Goal: Register for event/course

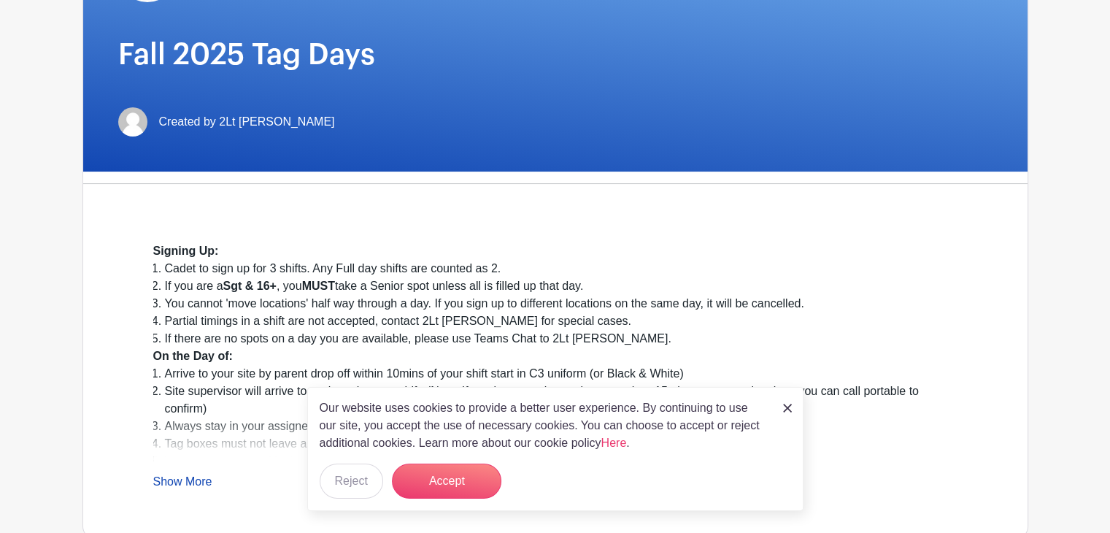
scroll to position [207, 0]
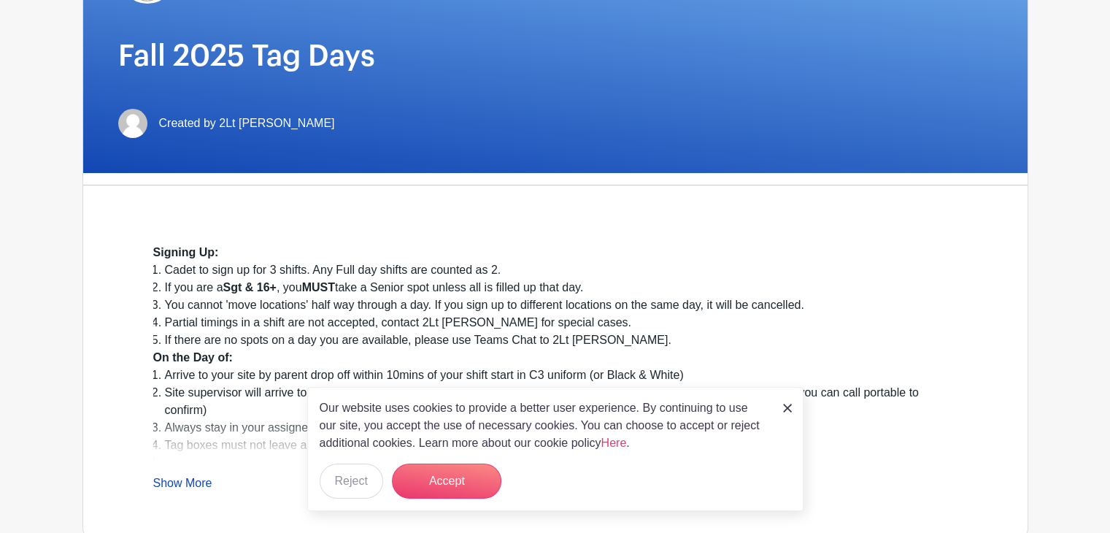
click at [786, 407] on img at bounding box center [787, 408] width 9 height 9
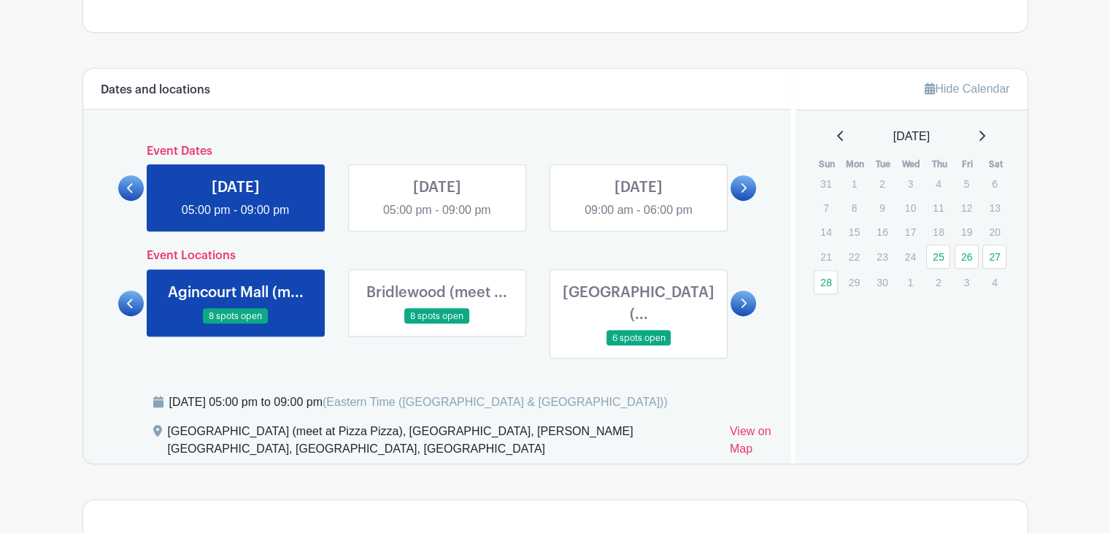
scroll to position [712, 0]
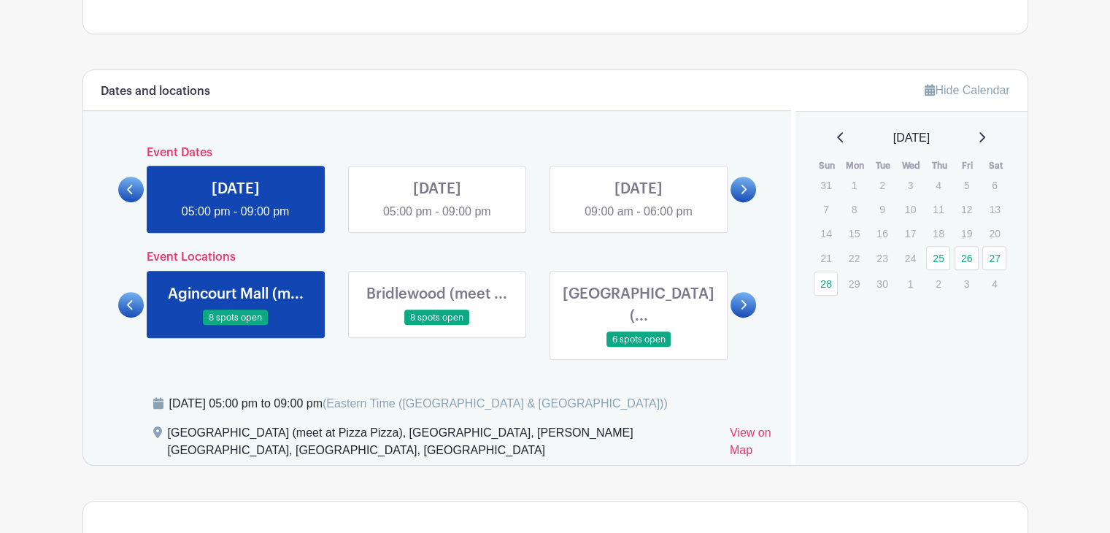
click at [744, 292] on link at bounding box center [744, 305] width 26 height 26
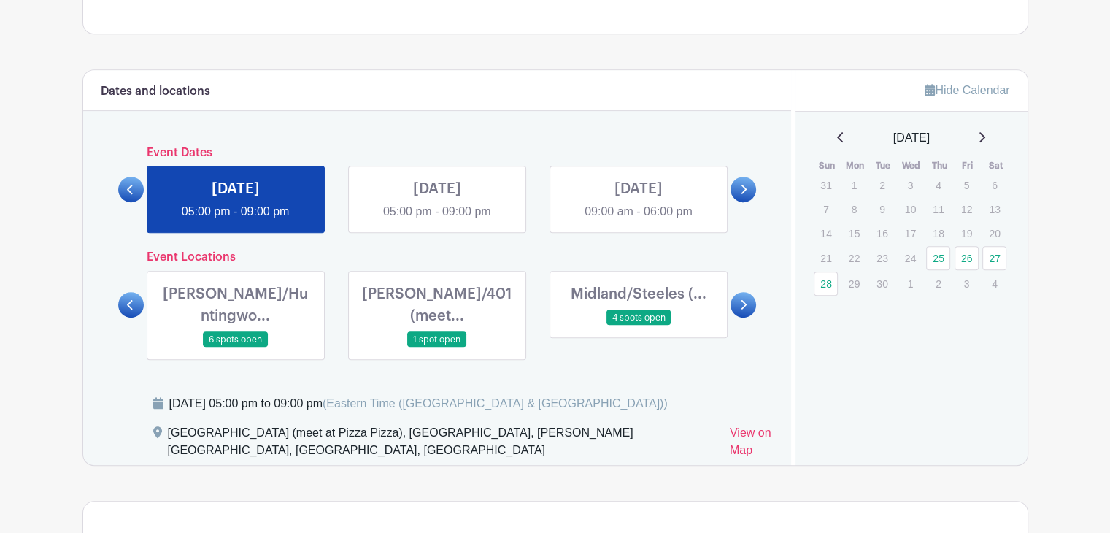
click at [744, 292] on link at bounding box center [744, 305] width 26 height 26
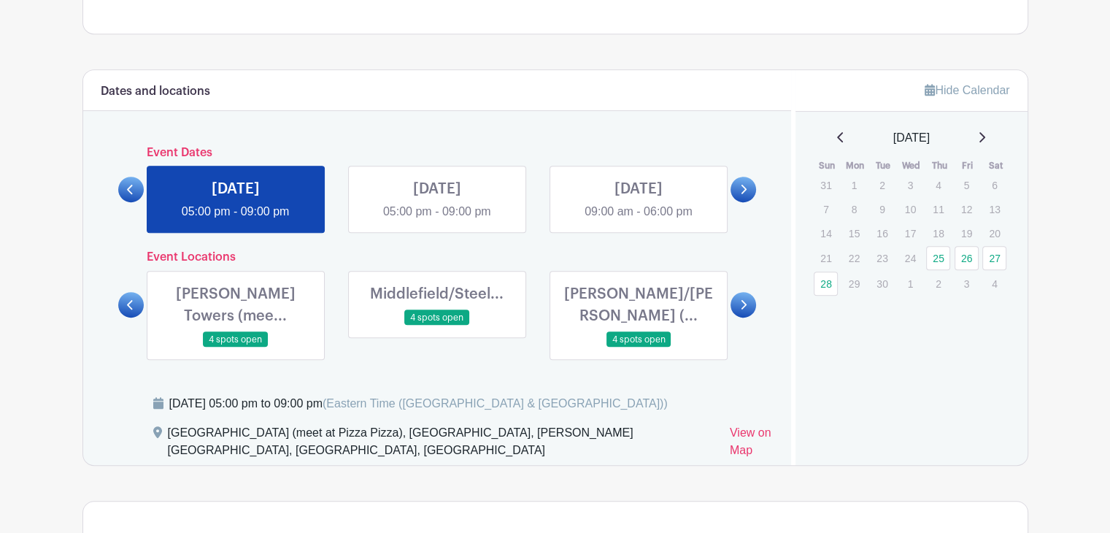
click at [744, 292] on link at bounding box center [744, 305] width 26 height 26
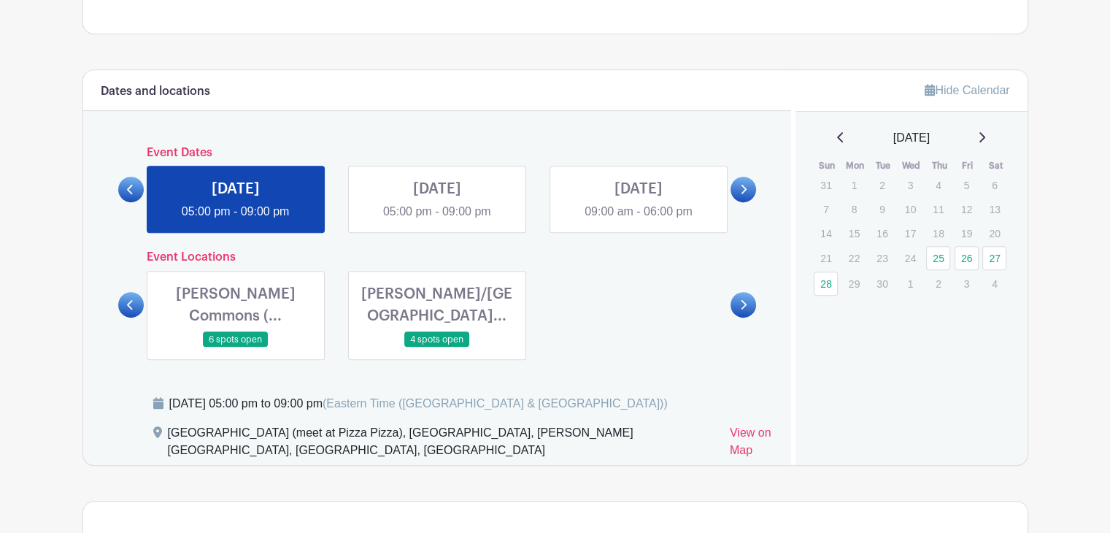
click at [745, 307] on icon at bounding box center [743, 304] width 7 height 11
click at [730, 432] on link "View on Map" at bounding box center [752, 444] width 44 height 41
click at [236, 347] on link at bounding box center [236, 347] width 0 height 0
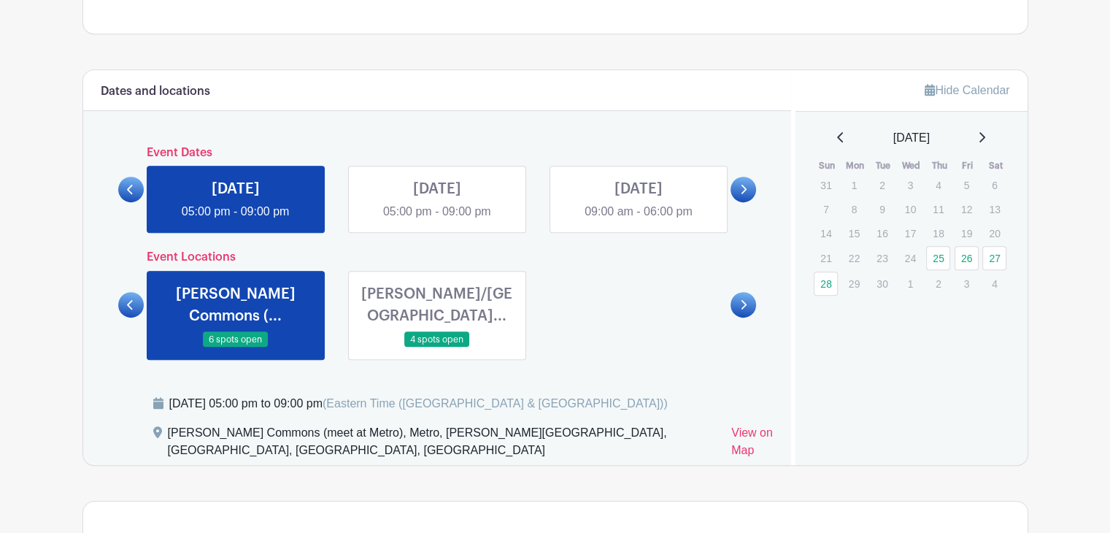
click at [236, 347] on link at bounding box center [236, 347] width 0 height 0
click at [731, 429] on link "View on Map" at bounding box center [752, 444] width 42 height 41
click at [129, 311] on link at bounding box center [131, 305] width 26 height 26
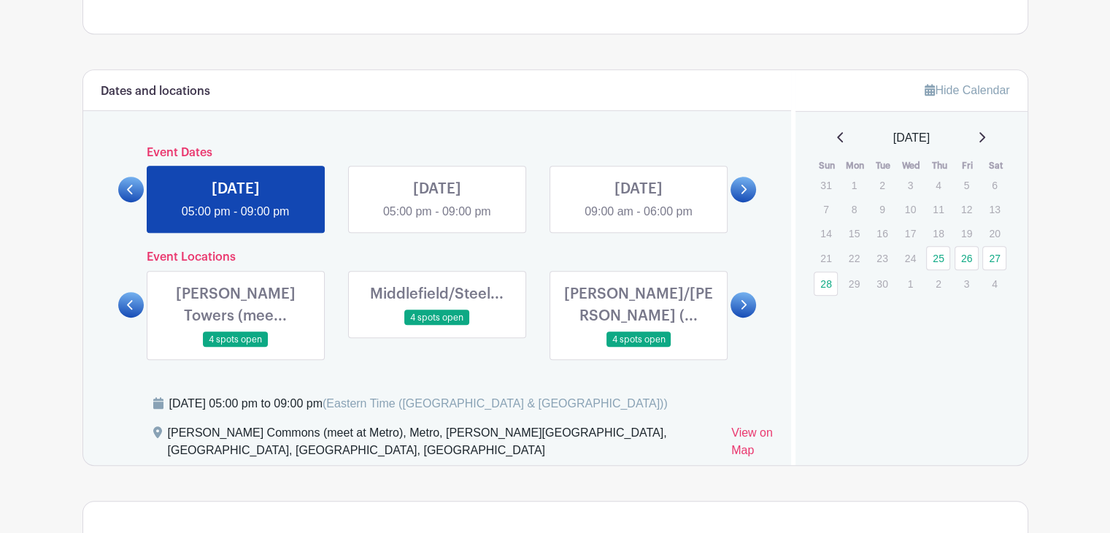
click at [639, 347] on link at bounding box center [639, 347] width 0 height 0
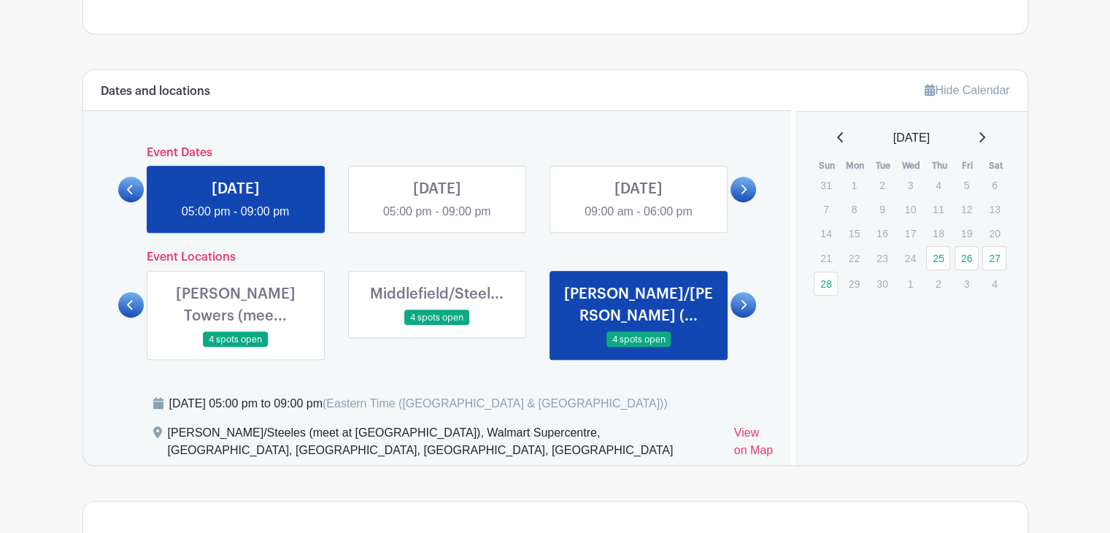
click at [639, 347] on link at bounding box center [639, 347] width 0 height 0
click at [437, 326] on link at bounding box center [437, 326] width 0 height 0
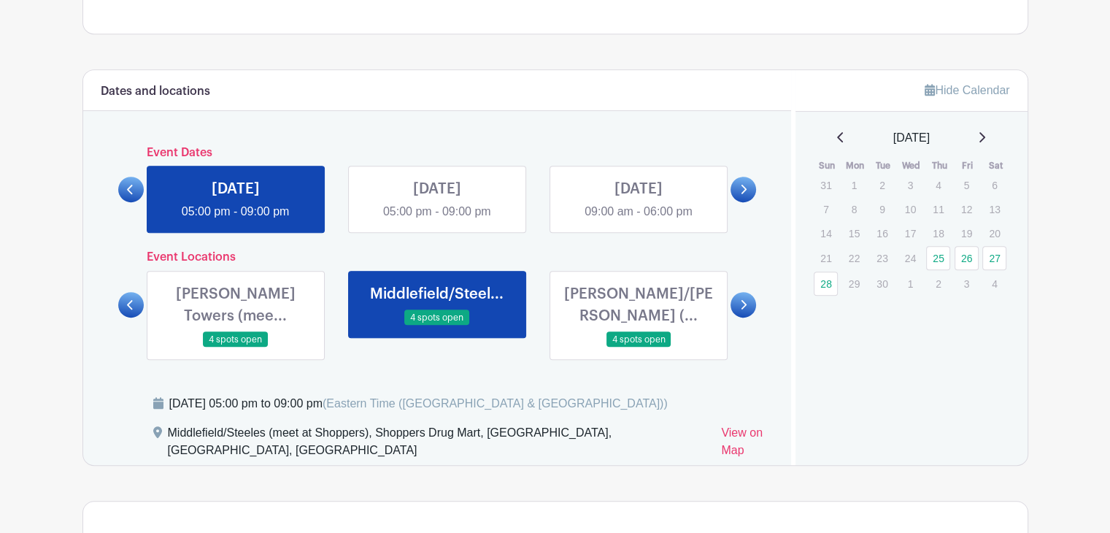
click at [236, 347] on link at bounding box center [236, 347] width 0 height 0
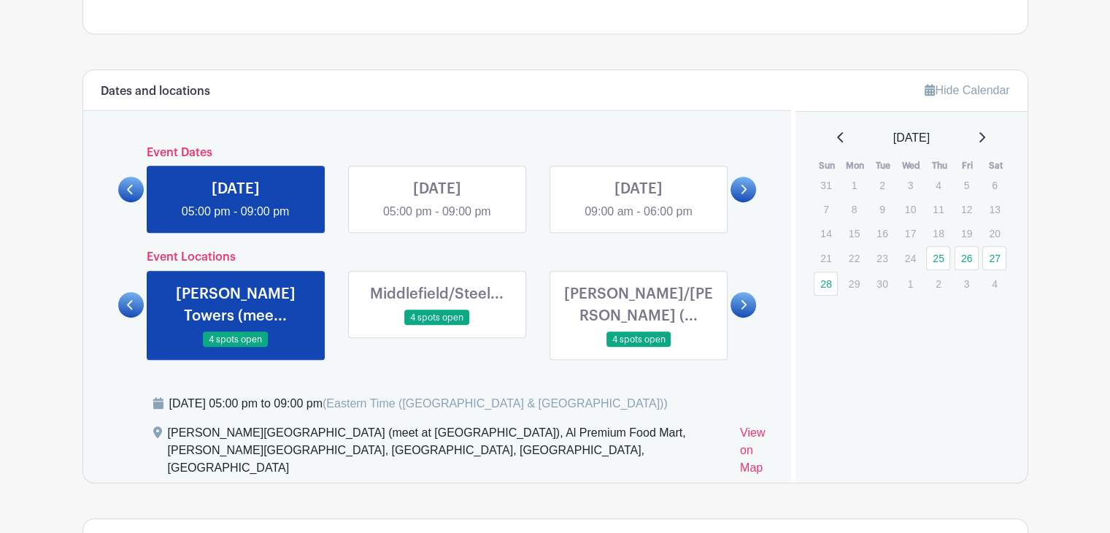
click at [128, 299] on icon at bounding box center [130, 304] width 7 height 11
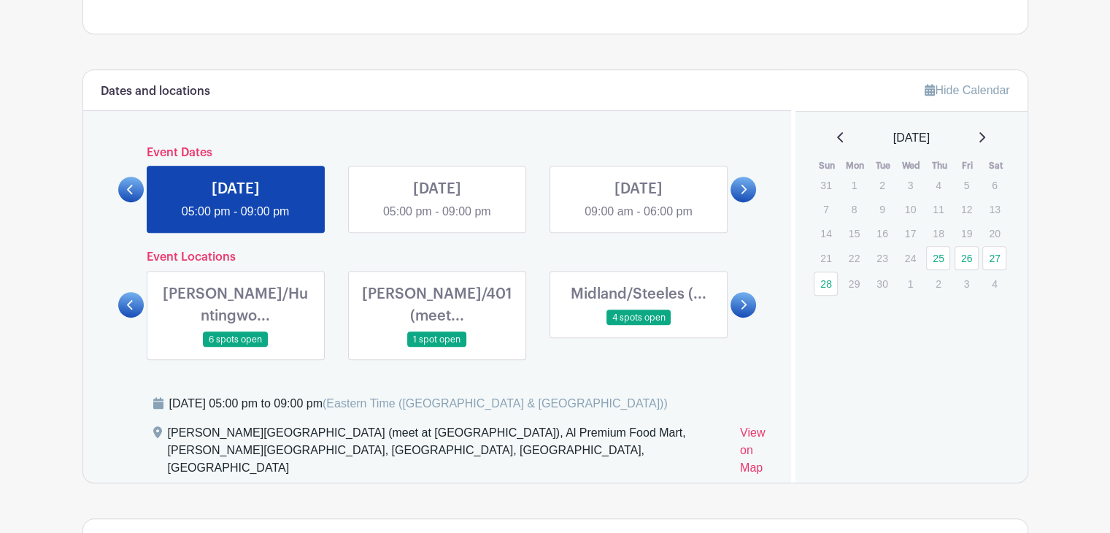
click at [639, 326] on link at bounding box center [639, 326] width 0 height 0
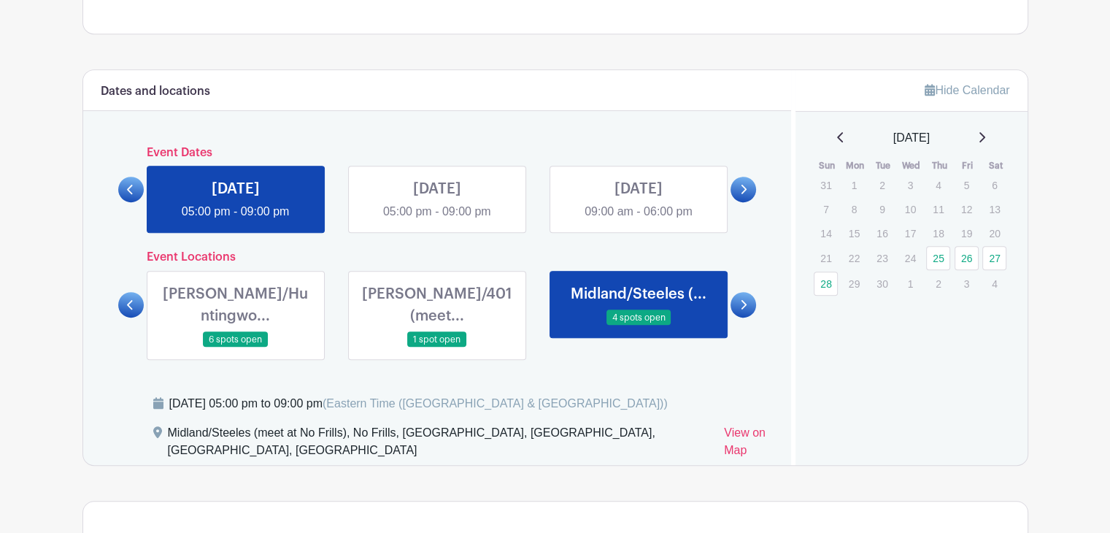
click at [139, 293] on link at bounding box center [131, 305] width 26 height 26
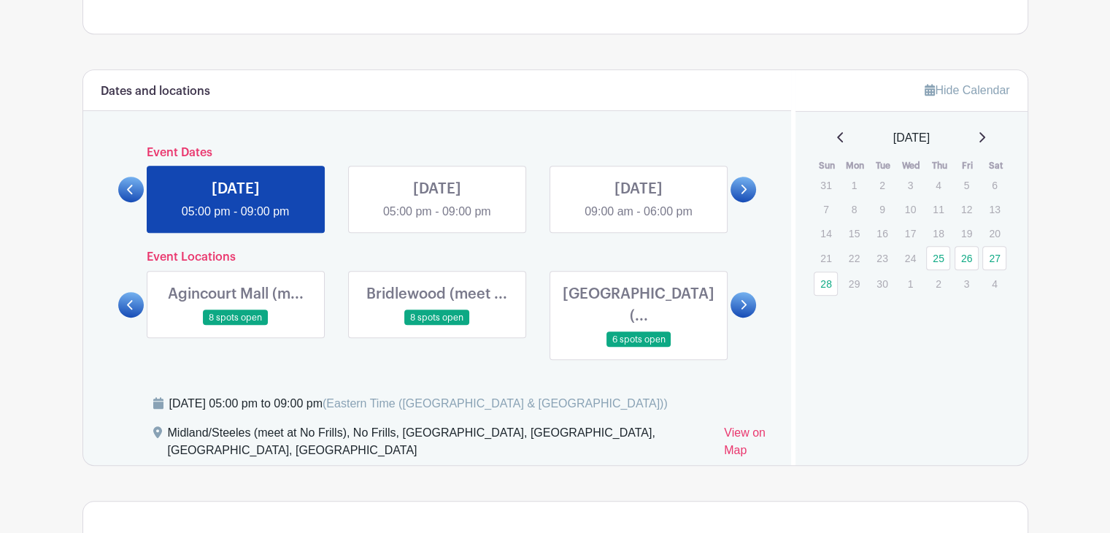
click at [139, 293] on link at bounding box center [131, 305] width 26 height 26
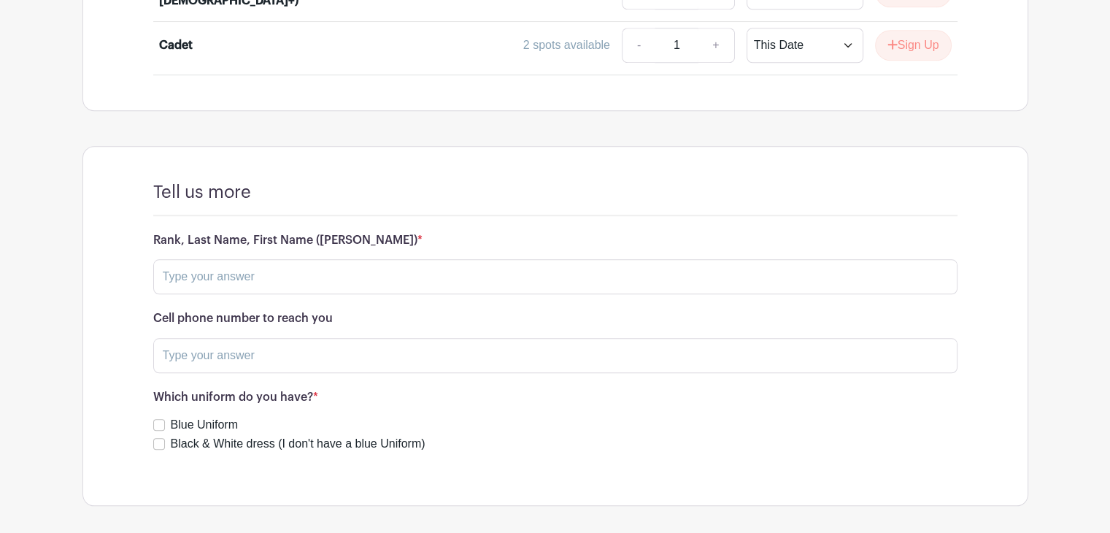
scroll to position [1334, 0]
